Goal: Navigation & Orientation: Go to known website

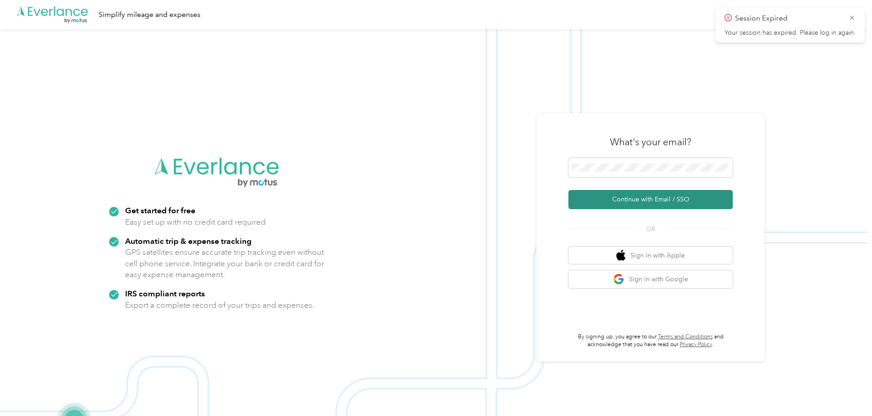
click at [650, 199] on button "Continue with Email / SSO" at bounding box center [650, 199] width 164 height 19
